Goal: Information Seeking & Learning: Learn about a topic

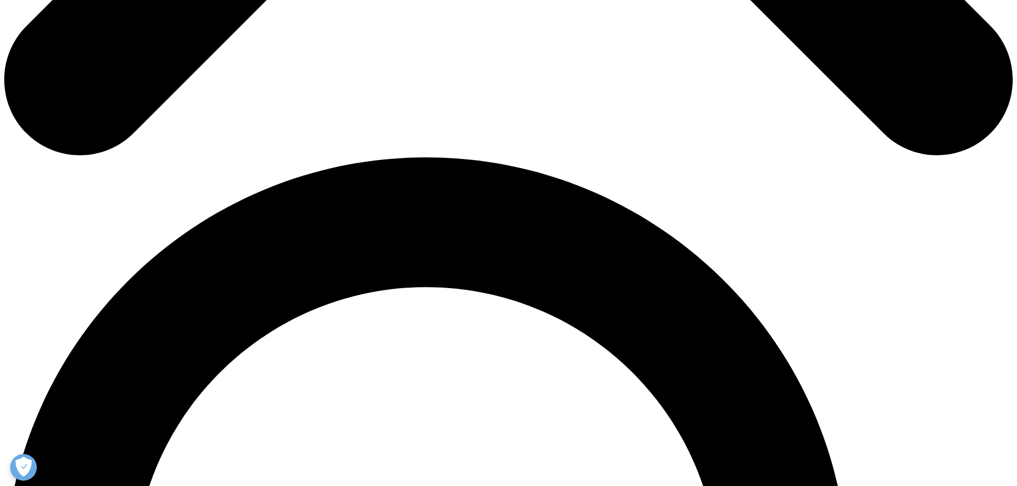
scroll to position [1014, 0]
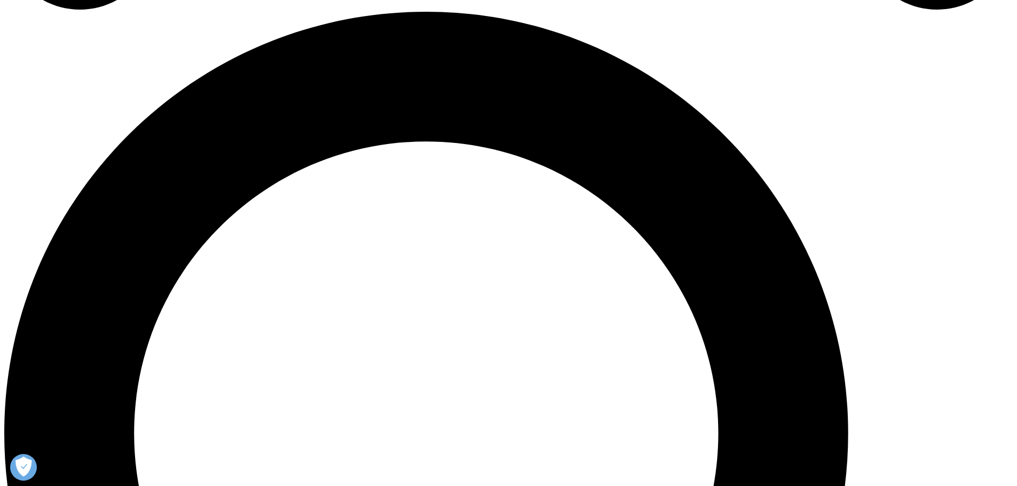
drag, startPoint x: 312, startPoint y: 181, endPoint x: 438, endPoint y: 186, distance: 125.5
drag, startPoint x: 476, startPoint y: 181, endPoint x: 659, endPoint y: 200, distance: 184.5
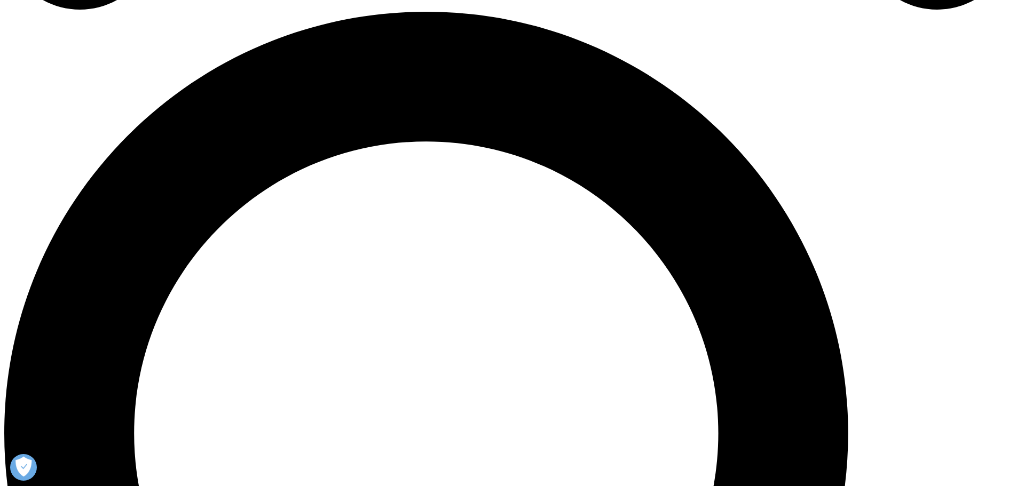
drag, startPoint x: 300, startPoint y: 223, endPoint x: 378, endPoint y: 246, distance: 80.7
drag, startPoint x: 341, startPoint y: 203, endPoint x: 474, endPoint y: 261, distance: 145.6
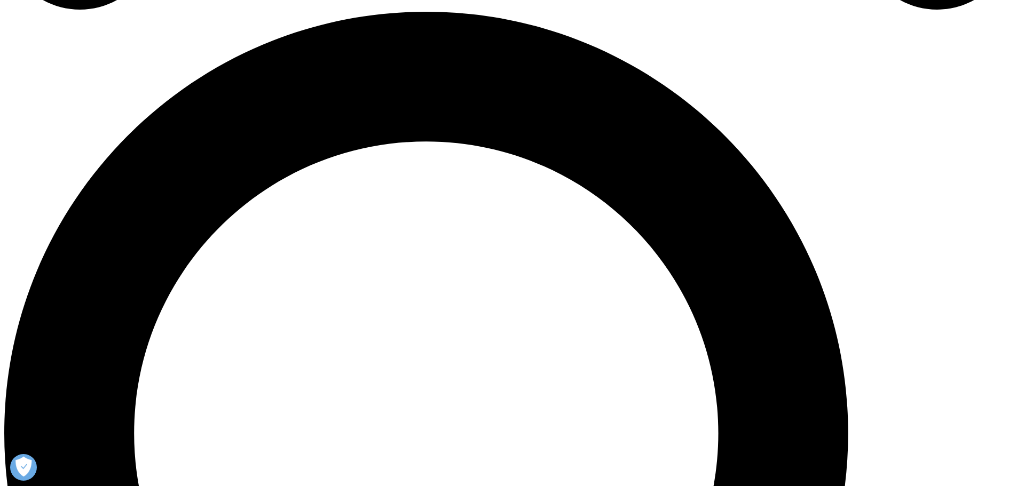
drag, startPoint x: 229, startPoint y: 292, endPoint x: 353, endPoint y: 312, distance: 125.3
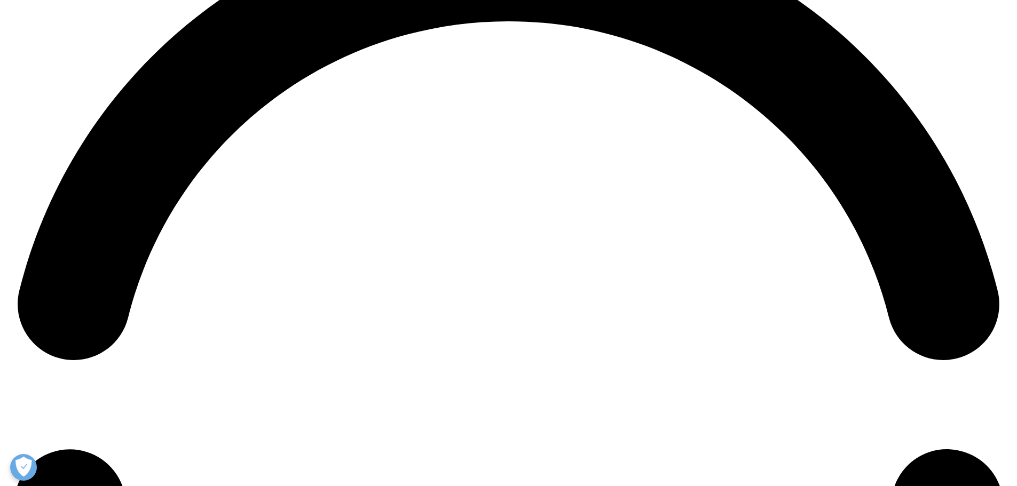
scroll to position [2081, 0]
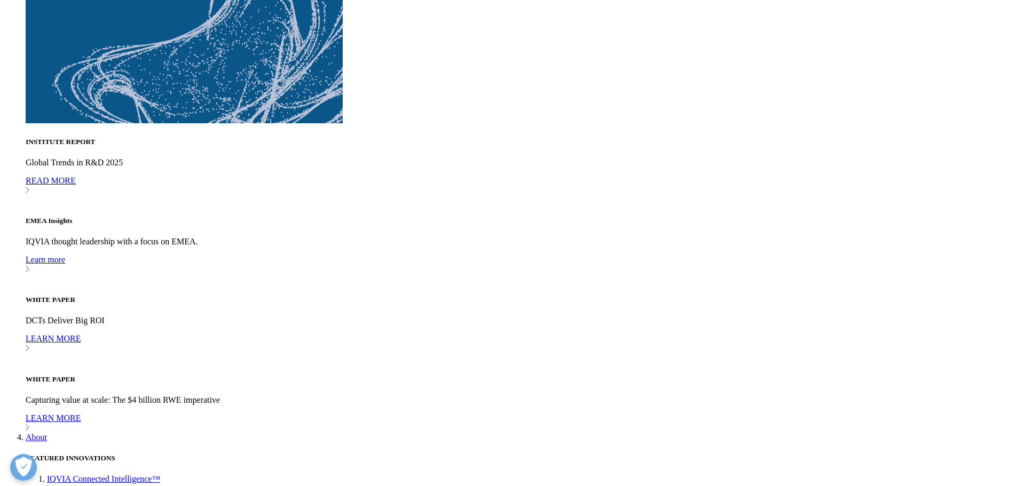
scroll to position [4109, 0]
